Goal: Information Seeking & Learning: Learn about a topic

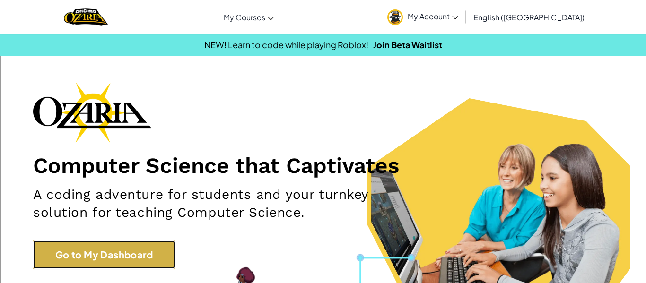
click at [87, 261] on link "Go to My Dashboard" at bounding box center [104, 255] width 142 height 28
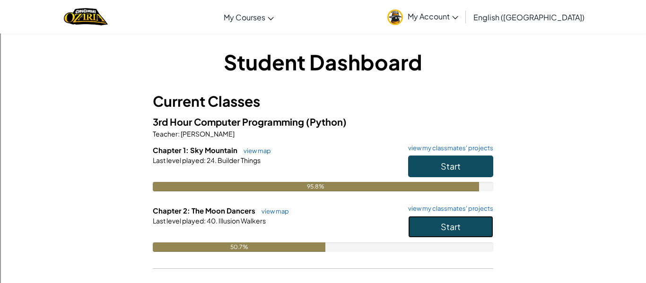
click at [423, 220] on button "Start" at bounding box center [450, 227] width 85 height 22
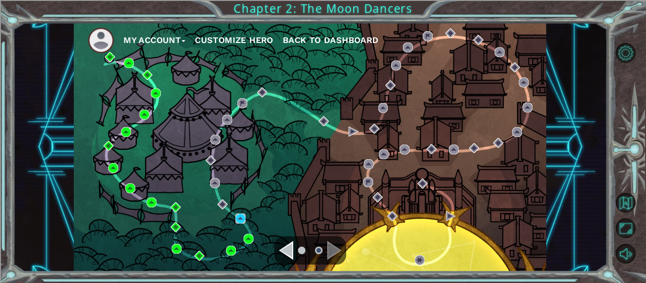
click at [238, 222] on img at bounding box center [240, 219] width 10 height 10
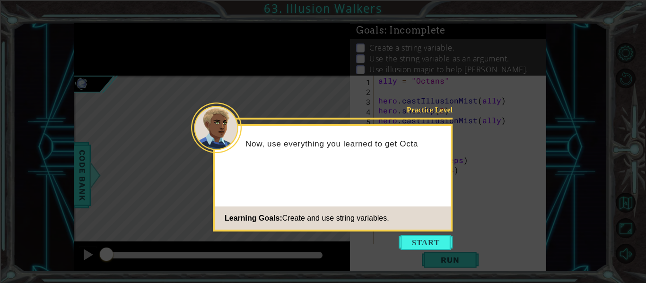
click at [407, 234] on icon at bounding box center [323, 141] width 646 height 283
click at [415, 245] on button "Start" at bounding box center [425, 242] width 54 height 15
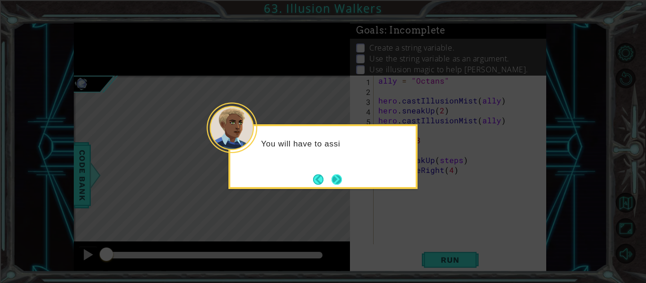
click at [342, 185] on button "Next" at bounding box center [336, 179] width 10 height 10
click at [340, 185] on button "Next" at bounding box center [336, 179] width 10 height 10
click at [339, 181] on button "Next" at bounding box center [336, 179] width 10 height 10
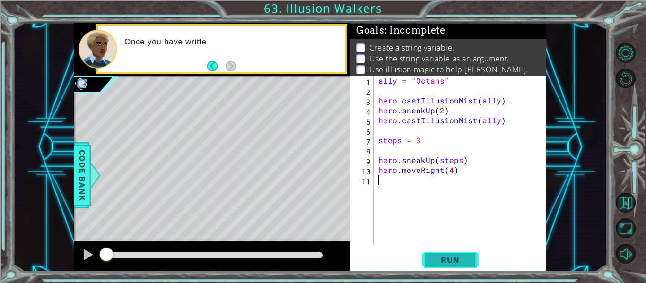
click at [466, 269] on button "Run" at bounding box center [450, 260] width 57 height 19
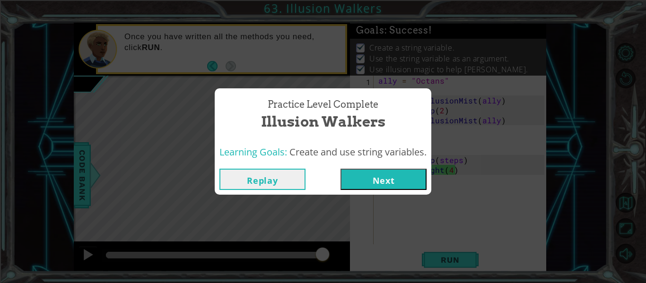
click at [376, 185] on button "Next" at bounding box center [383, 179] width 86 height 21
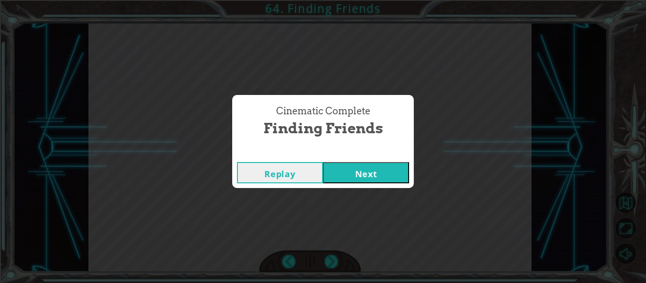
click at [339, 166] on button "Next" at bounding box center [366, 172] width 86 height 21
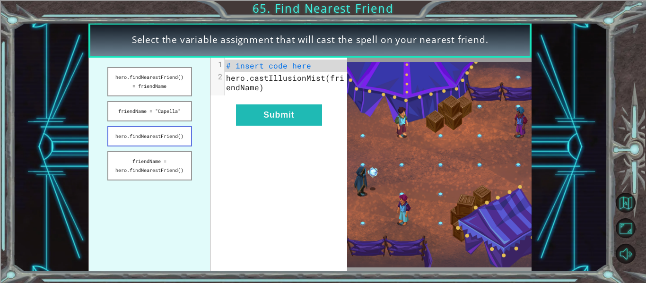
click at [166, 136] on button "hero.findNearestFriend()" at bounding box center [149, 136] width 85 height 20
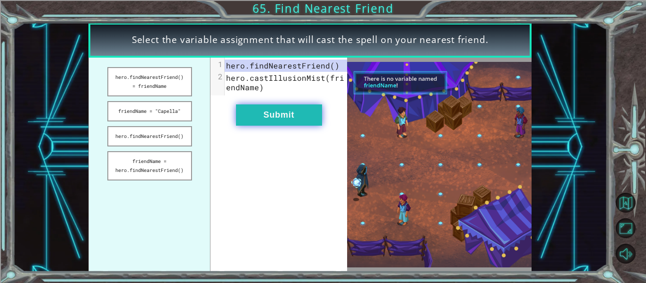
click at [253, 109] on button "Submit" at bounding box center [279, 114] width 86 height 21
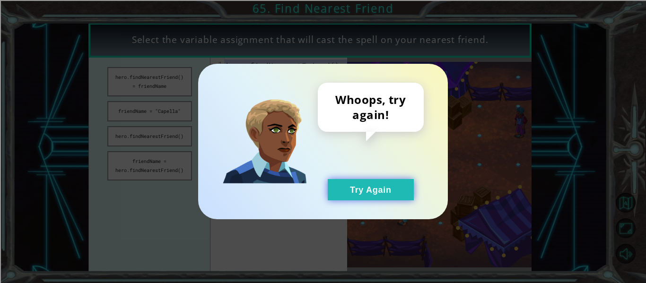
click at [378, 196] on button "Try Again" at bounding box center [371, 189] width 86 height 21
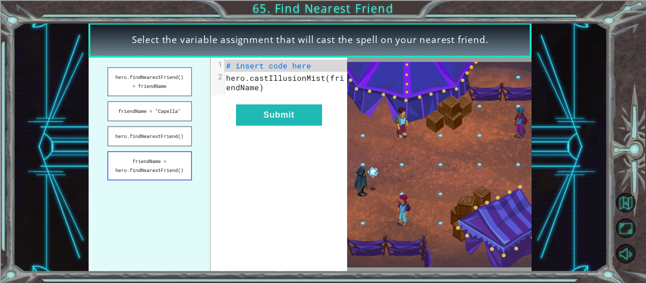
click at [184, 156] on button "friendName = hero.findNearestFriend()" at bounding box center [149, 165] width 85 height 29
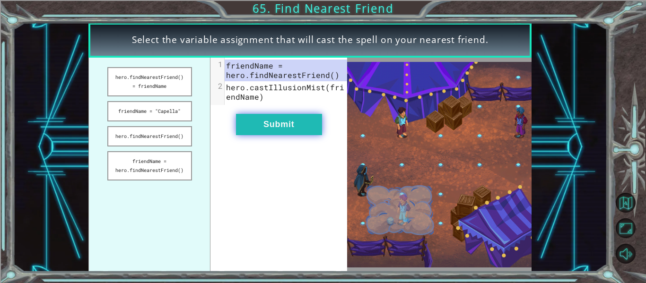
click at [307, 129] on button "Submit" at bounding box center [279, 124] width 86 height 21
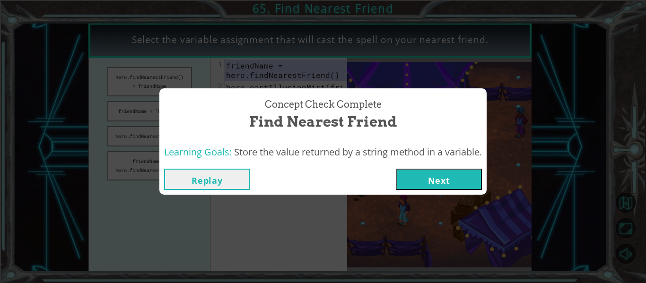
click at [434, 174] on button "Next" at bounding box center [439, 179] width 86 height 21
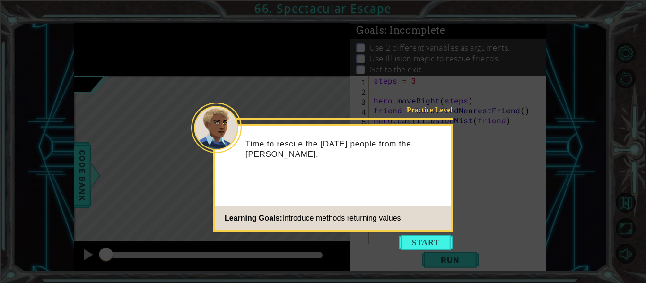
click at [427, 256] on icon at bounding box center [323, 141] width 646 height 283
click at [428, 244] on button "Start" at bounding box center [425, 242] width 54 height 15
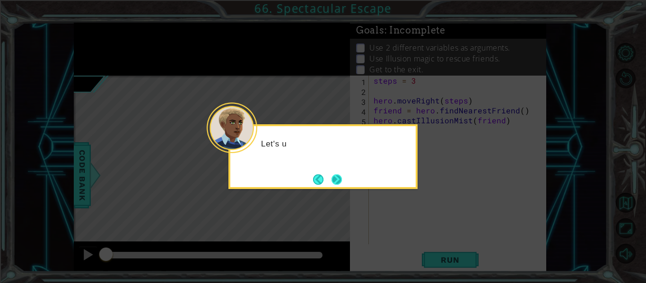
click at [333, 182] on button "Next" at bounding box center [336, 179] width 10 height 10
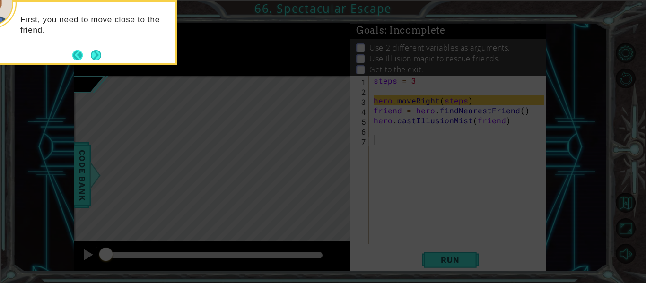
click at [87, 55] on button "Back" at bounding box center [81, 55] width 18 height 10
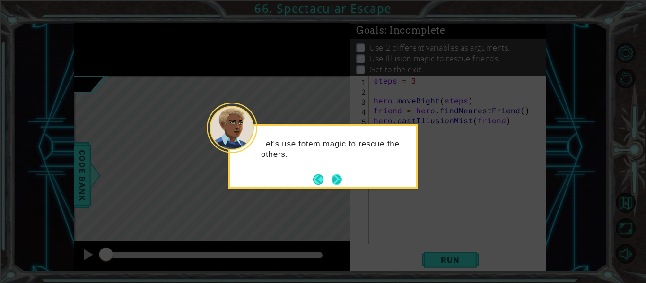
click at [340, 179] on button "Next" at bounding box center [336, 179] width 10 height 10
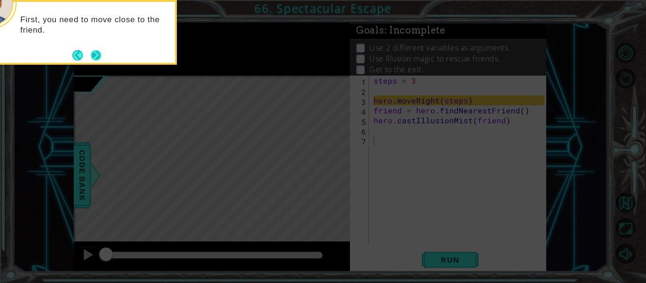
click at [91, 50] on button "Next" at bounding box center [96, 55] width 10 height 10
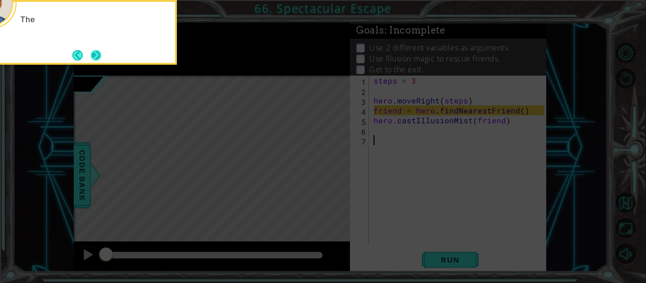
click at [91, 50] on button "Next" at bounding box center [96, 55] width 10 height 10
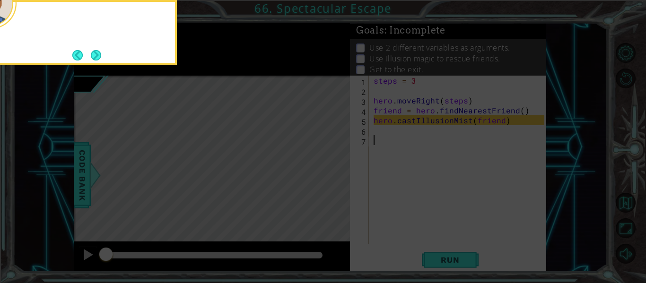
click at [91, 50] on button "Next" at bounding box center [96, 55] width 10 height 10
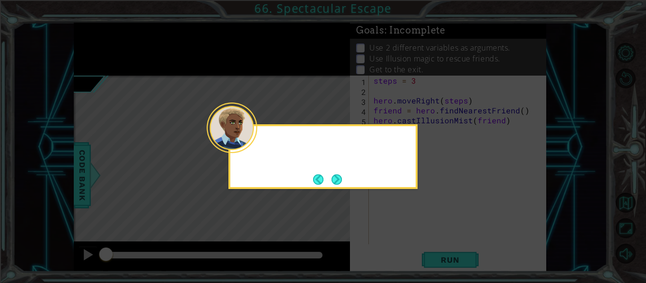
click at [91, 50] on icon at bounding box center [323, 141] width 646 height 283
click at [339, 177] on button "Next" at bounding box center [336, 179] width 12 height 12
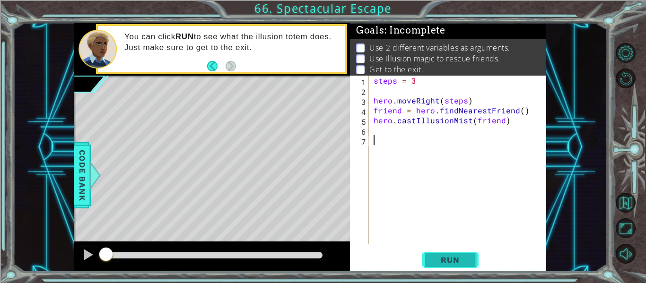
click at [455, 252] on button "Run" at bounding box center [450, 260] width 57 height 19
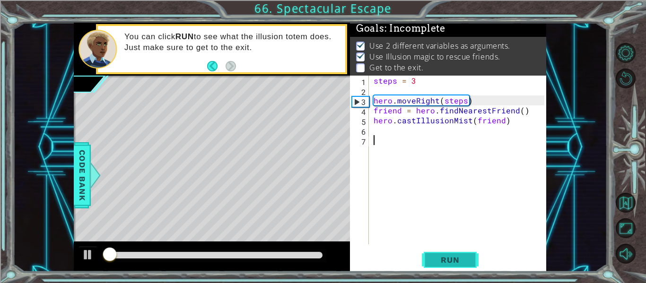
scroll to position [2, 0]
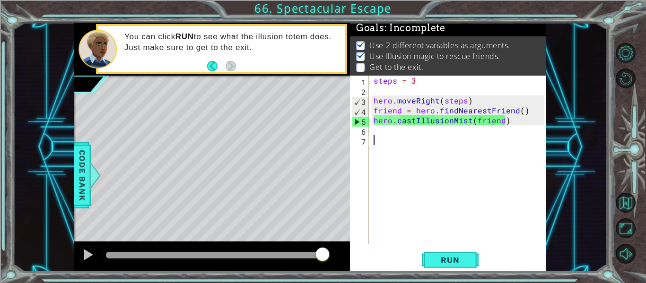
click at [388, 130] on div "steps = 3 hero . moveRight ( steps ) friend = hero . findNearestFriend ( ) hero…" at bounding box center [460, 170] width 177 height 189
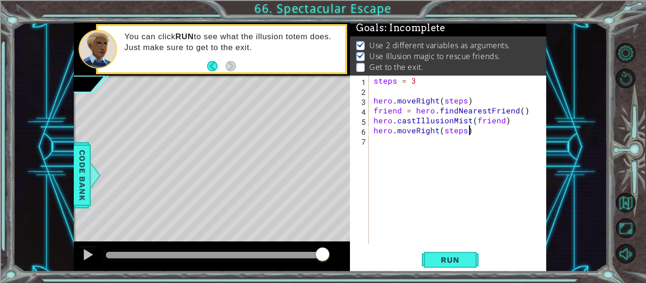
scroll to position [0, 6]
type textarea "hero.moveRight(steps)"
click at [457, 265] on button "Run" at bounding box center [450, 260] width 57 height 19
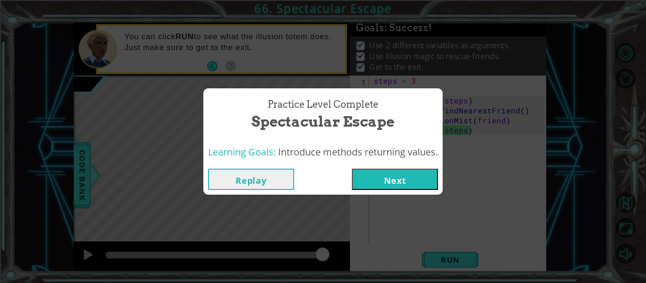
click at [392, 184] on button "Next" at bounding box center [395, 179] width 86 height 21
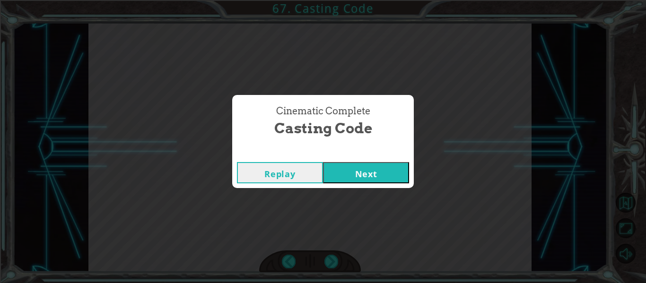
click at [358, 174] on button "Next" at bounding box center [366, 172] width 86 height 21
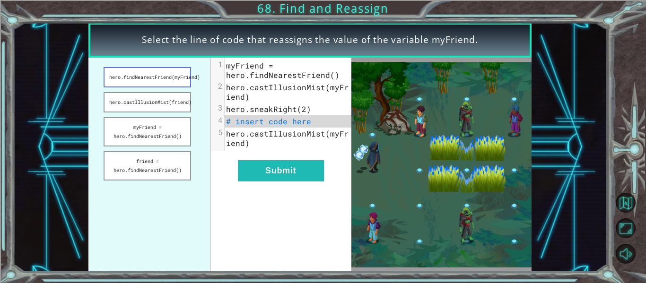
click at [171, 81] on button "hero.findNearestFriend(myFriend)" at bounding box center [147, 77] width 87 height 20
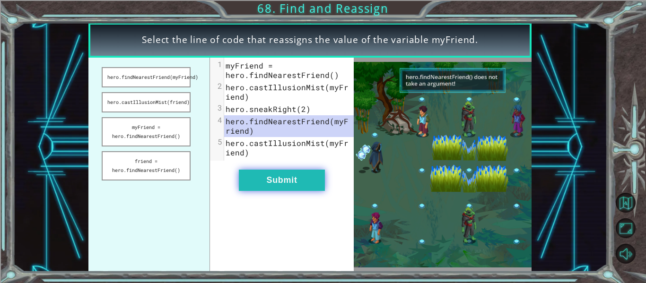
click at [282, 183] on button "Submit" at bounding box center [282, 180] width 86 height 21
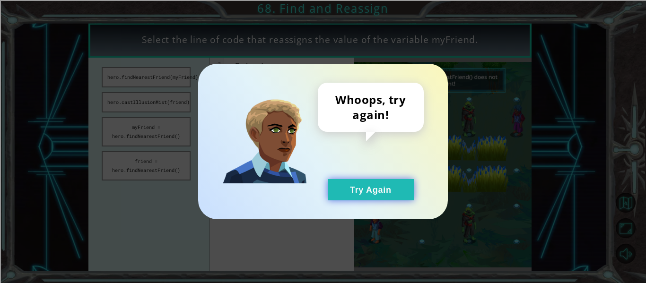
click at [398, 187] on button "Try Again" at bounding box center [371, 189] width 86 height 21
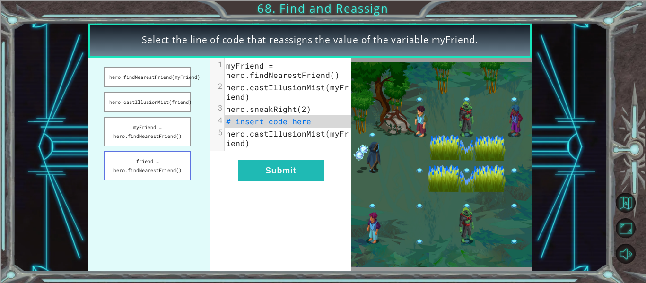
click at [136, 159] on button "friend = hero.findNearestFriend()" at bounding box center [147, 165] width 87 height 29
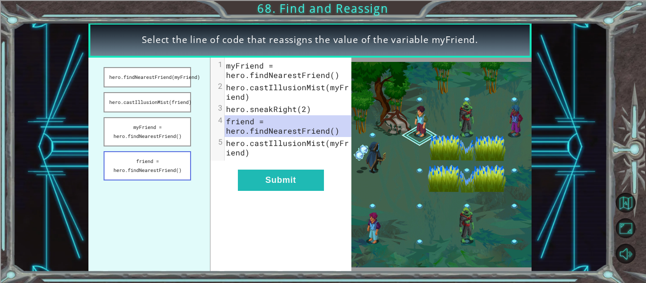
click at [141, 162] on button "friend = hero.findNearestFriend()" at bounding box center [147, 165] width 87 height 29
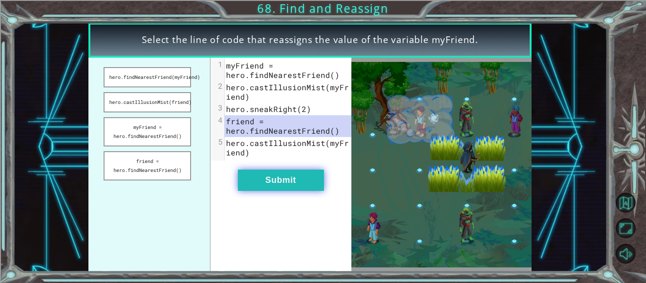
click at [286, 184] on button "Submit" at bounding box center [281, 180] width 86 height 21
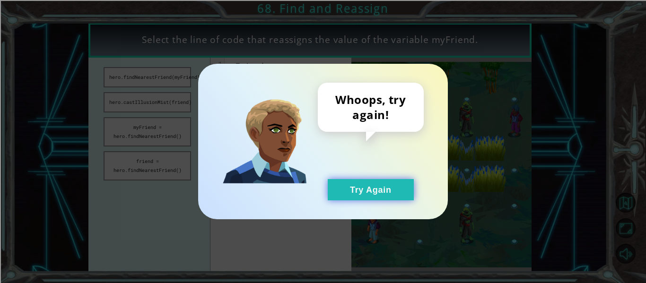
click at [394, 182] on button "Try Again" at bounding box center [371, 189] width 86 height 21
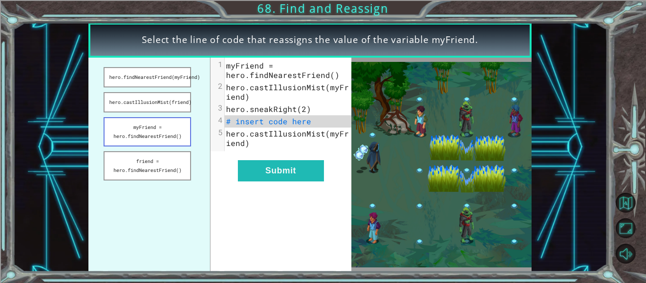
click at [163, 131] on button "myFriend = hero.findNearestFriend()" at bounding box center [147, 131] width 87 height 29
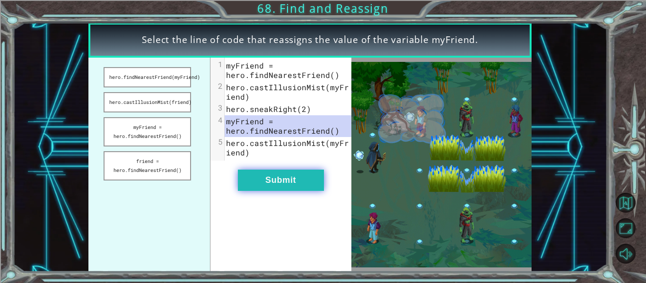
click at [263, 180] on button "Submit" at bounding box center [281, 180] width 86 height 21
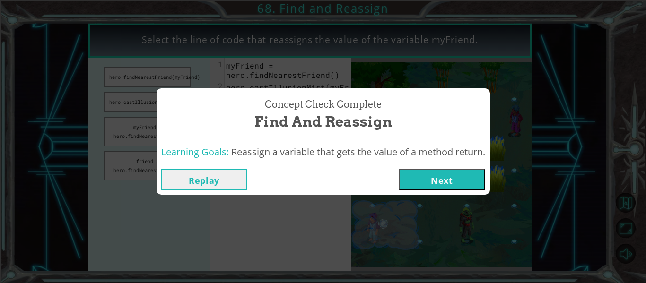
click at [446, 185] on button "Next" at bounding box center [442, 179] width 86 height 21
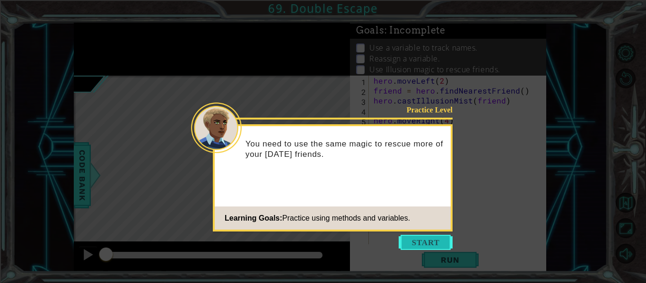
click at [427, 236] on button "Start" at bounding box center [425, 242] width 54 height 15
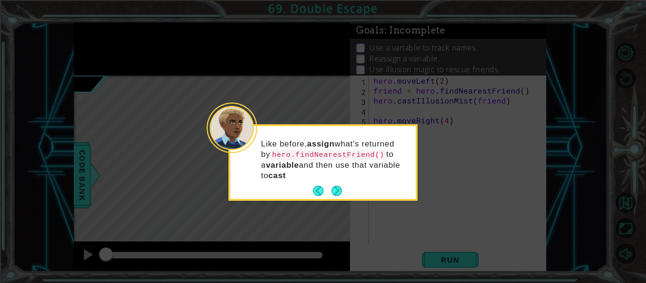
click at [339, 176] on p "Like before, assign what's returned by hero.findNearestFriend() to a variable a…" at bounding box center [335, 160] width 148 height 42
click at [337, 188] on button "Next" at bounding box center [336, 191] width 10 height 10
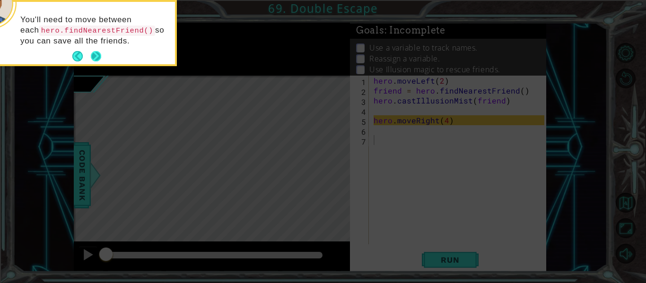
click at [95, 58] on button "Next" at bounding box center [95, 56] width 11 height 11
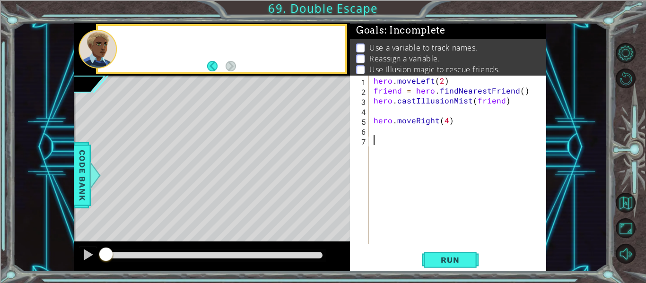
click at [95, 58] on div at bounding box center [97, 49] width 38 height 39
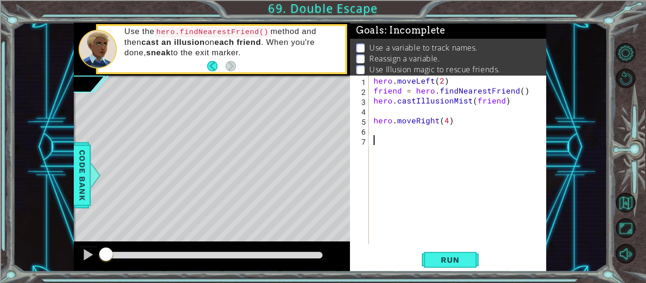
click at [381, 138] on div "hero . moveLeft ( 2 ) friend = hero . findNearestFriend ( ) hero . castIllusion…" at bounding box center [460, 170] width 177 height 189
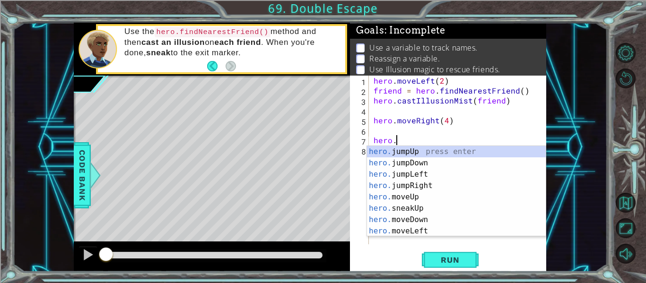
scroll to position [0, 0]
type textarea "h"
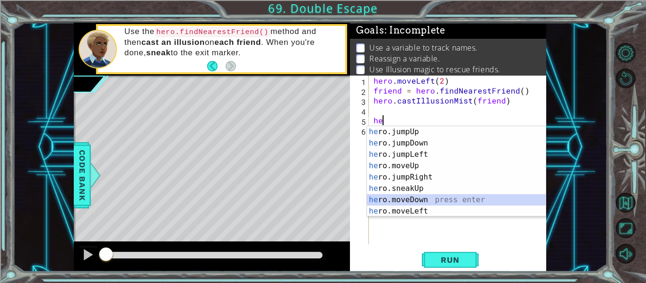
click at [427, 197] on div "he ro.jumpUp press enter he ro.jumpDown press enter he ro.jumpLeft press enter …" at bounding box center [456, 182] width 179 height 113
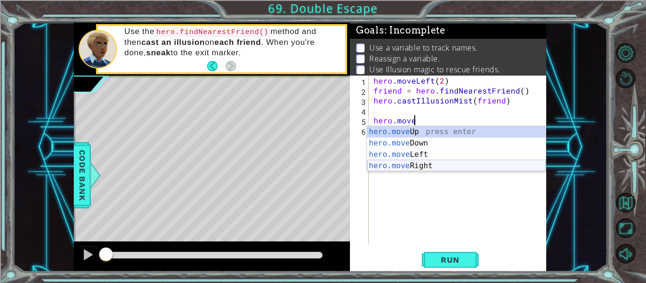
click at [426, 170] on div "hero.move Up press enter hero.move Down press enter hero.move Left press enter …" at bounding box center [456, 160] width 179 height 68
type textarea "hero.moveRight(1)"
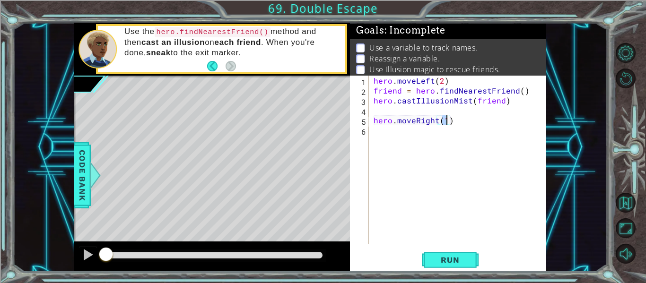
click at [481, 145] on div "hero . moveLeft ( 2 ) friend = hero . findNearestFriend ( ) hero . castIllusion…" at bounding box center [460, 170] width 177 height 189
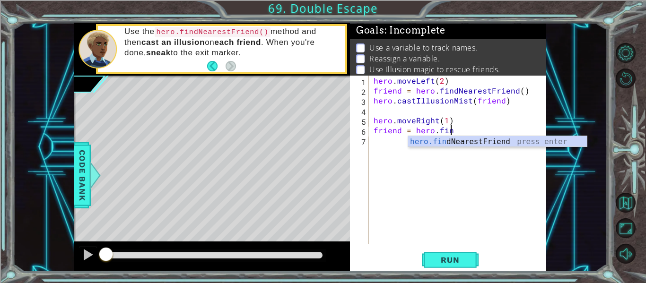
scroll to position [0, 5]
type textarea "friend = hero.findNearestFriend()"
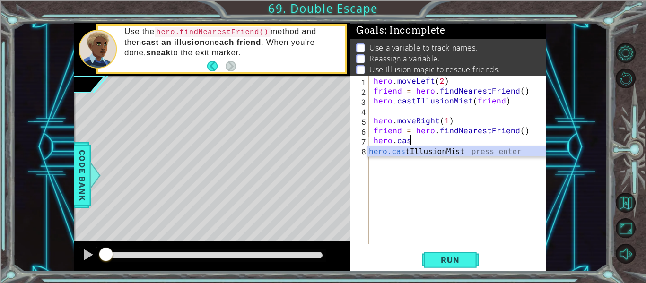
scroll to position [0, 2]
type textarea "hero.castIllusionMist(friend)"
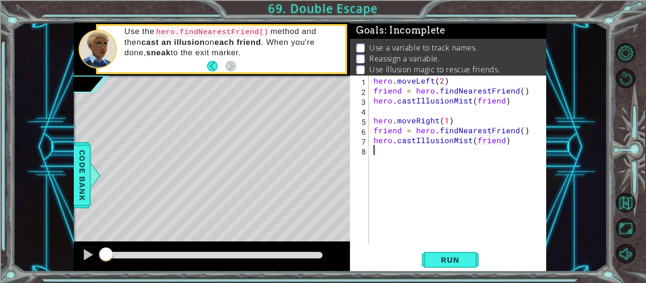
click at [483, 194] on div "hero . moveLeft ( 2 ) friend = hero . findNearestFriend ( ) hero . castIllusion…" at bounding box center [460, 170] width 177 height 189
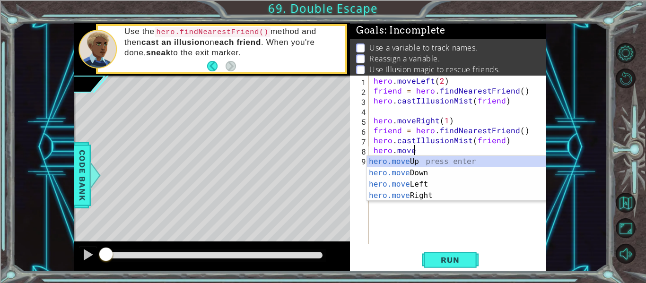
type textarea "hero.move"
